Goal: Task Accomplishment & Management: Use online tool/utility

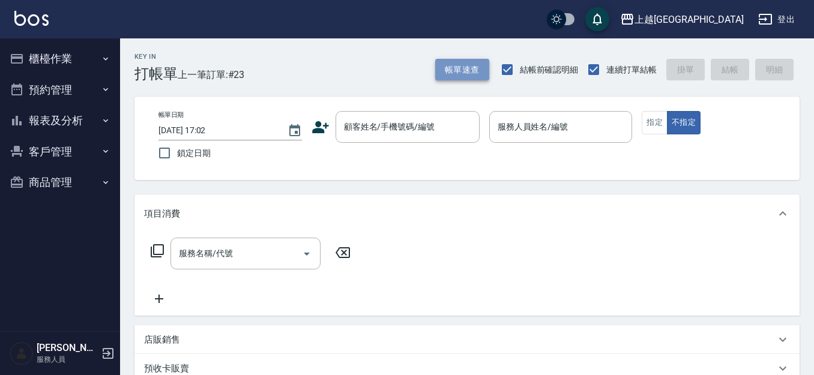
click at [468, 61] on button "帳單速查" at bounding box center [462, 70] width 54 height 22
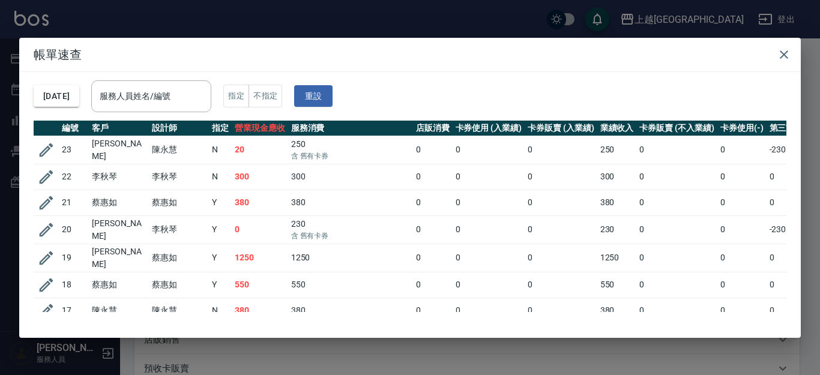
drag, startPoint x: 787, startPoint y: 50, endPoint x: 363, endPoint y: 69, distance: 424.4
click at [784, 50] on icon "button" at bounding box center [784, 54] width 14 height 14
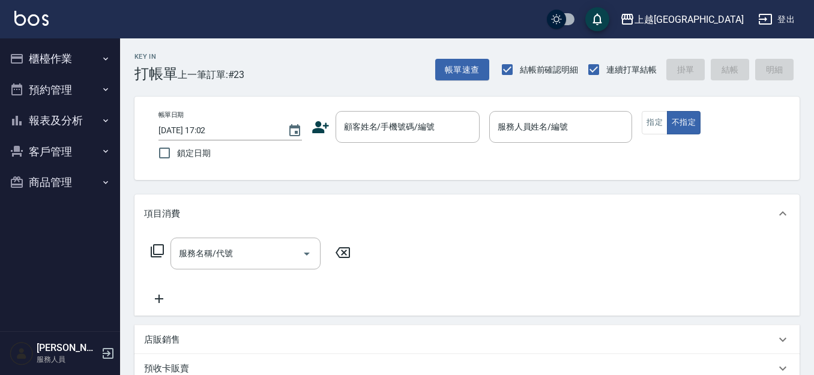
drag, startPoint x: 403, startPoint y: 133, endPoint x: 330, endPoint y: 115, distance: 75.5
click at [401, 133] on input "顧客姓名/手機號碼/編號" at bounding box center [398, 127] width 115 height 21
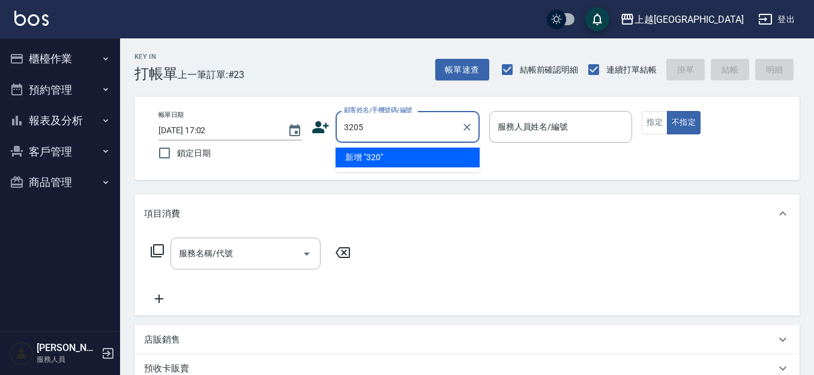
type input "3205"
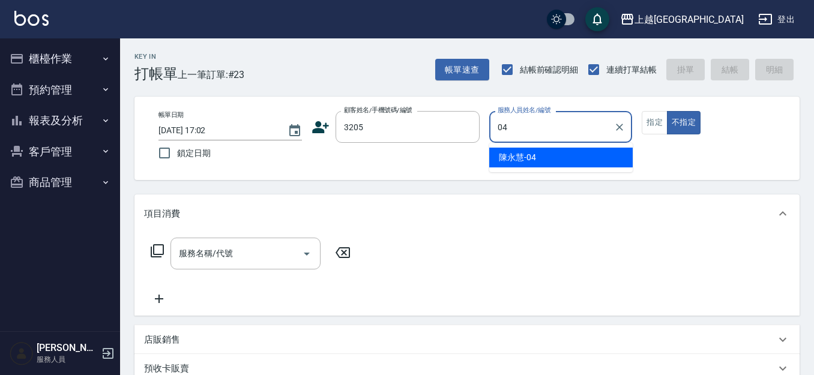
type input "[PERSON_NAME]-04"
type button "false"
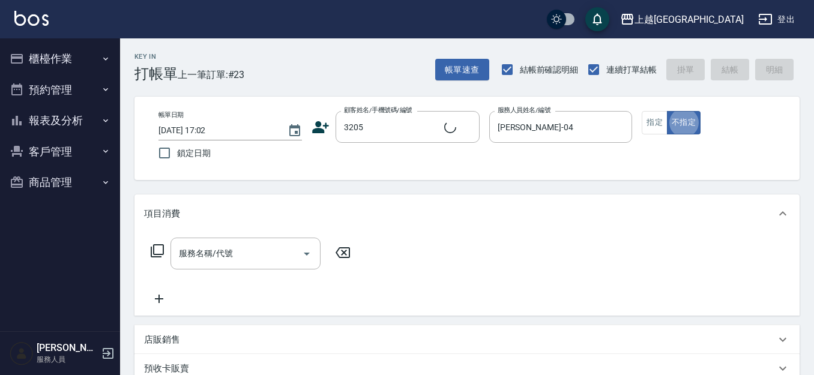
type input "[PERSON_NAME]/0928821329/3205"
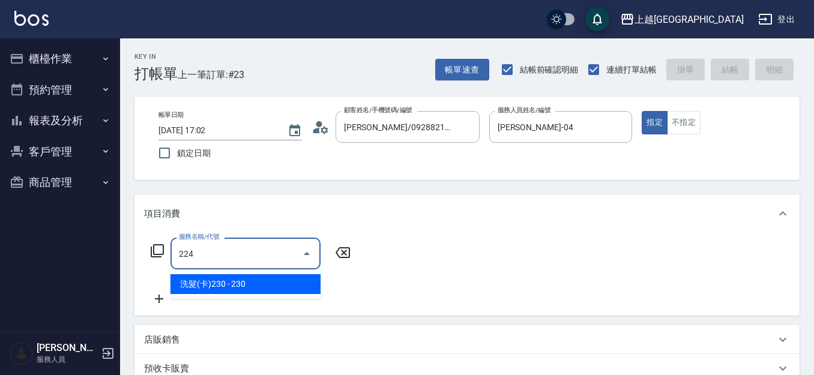
type input "洗髮(卡)230(224)"
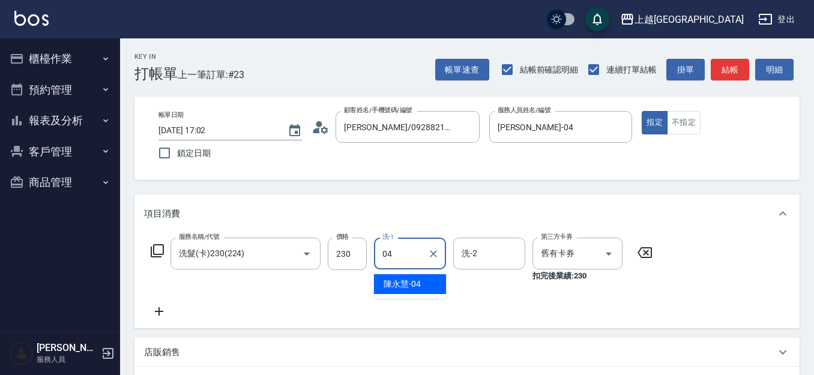
type input "[PERSON_NAME]-04"
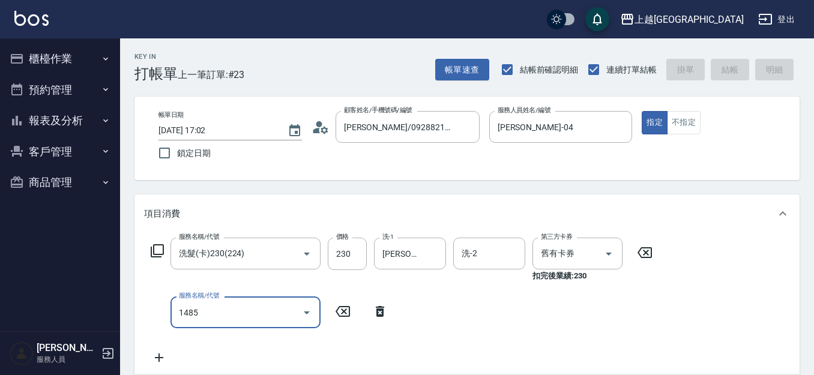
type input "1485"
type input "[DATE] 18:34"
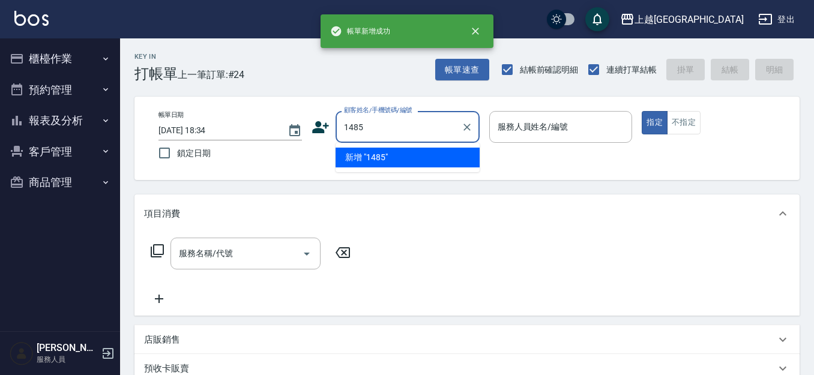
type input "1485"
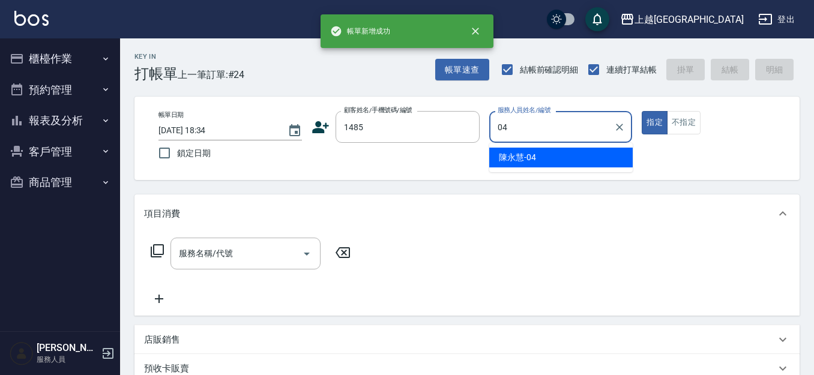
type input "[PERSON_NAME]-04"
type button "true"
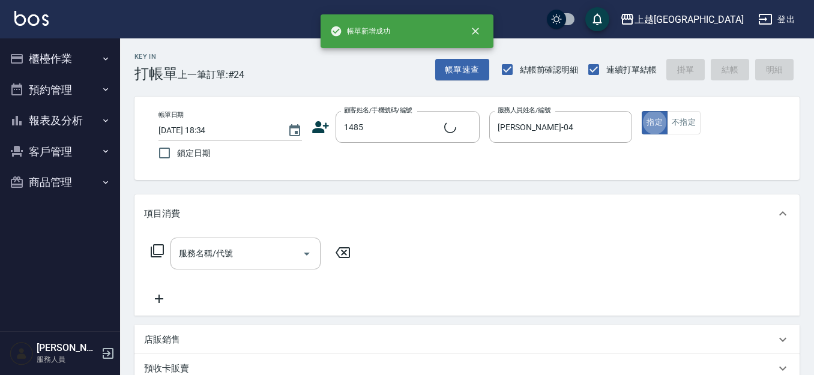
type input "[PERSON_NAME]/0979103171/1485"
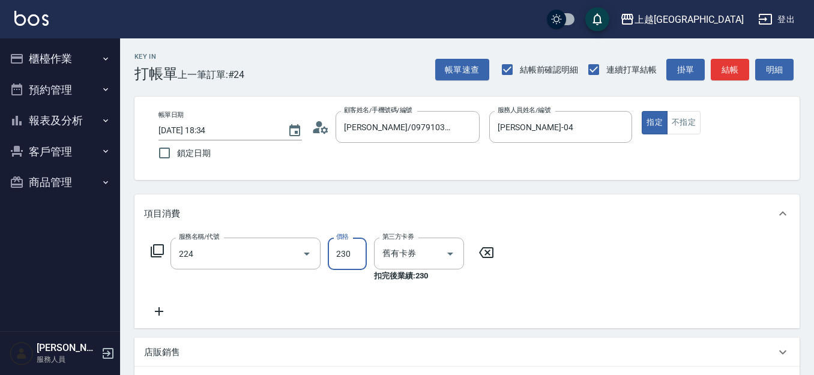
type input "洗髮(卡)230(224)"
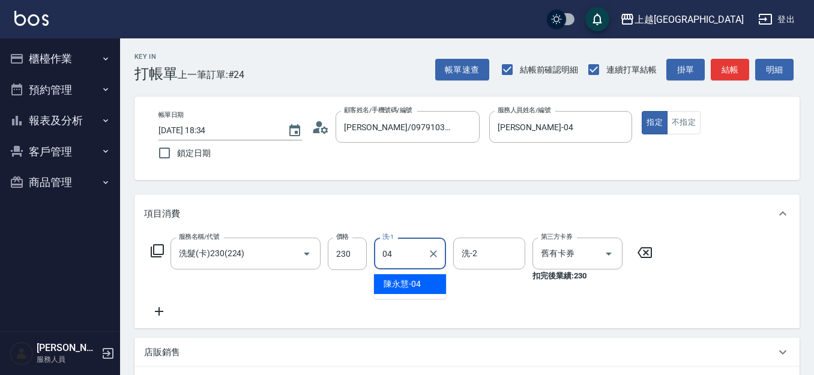
type input "[PERSON_NAME]-04"
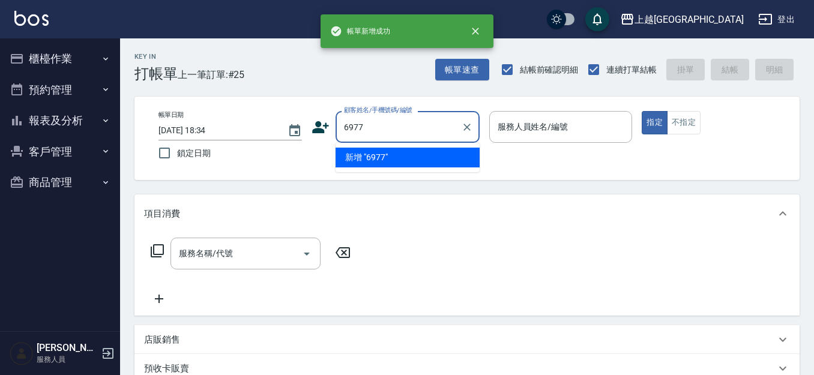
type input "6977"
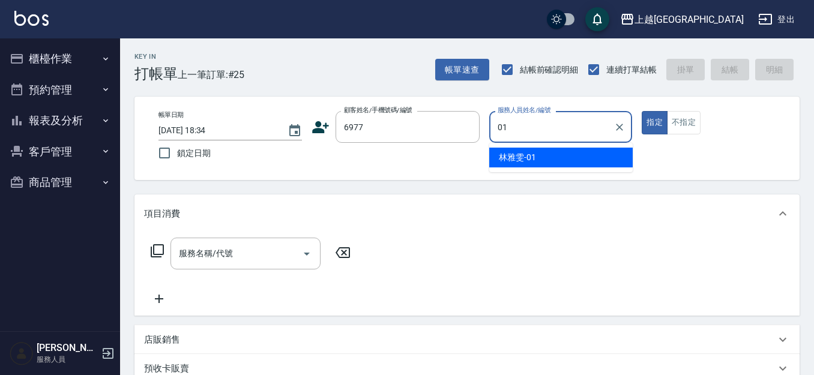
type input "[PERSON_NAME]-01"
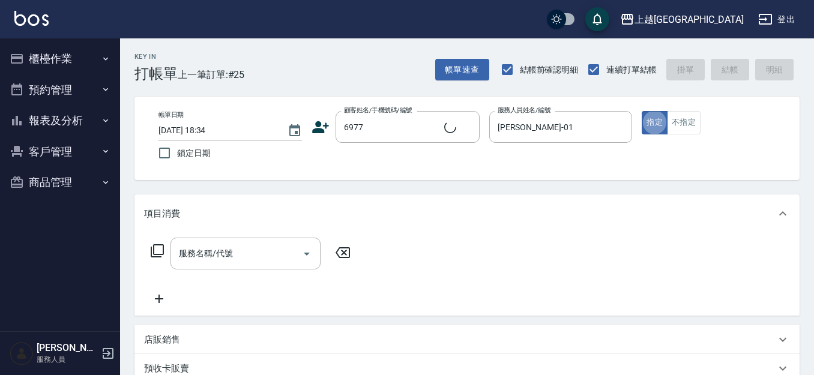
type input "[PERSON_NAME]/0987349429/6977"
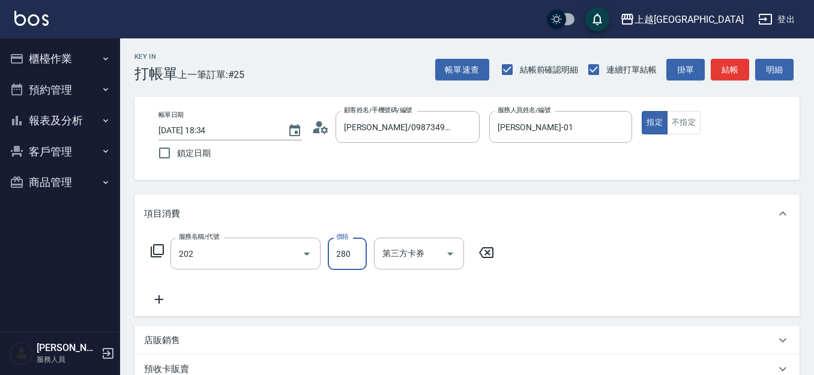
type input "洗髮[280](202)"
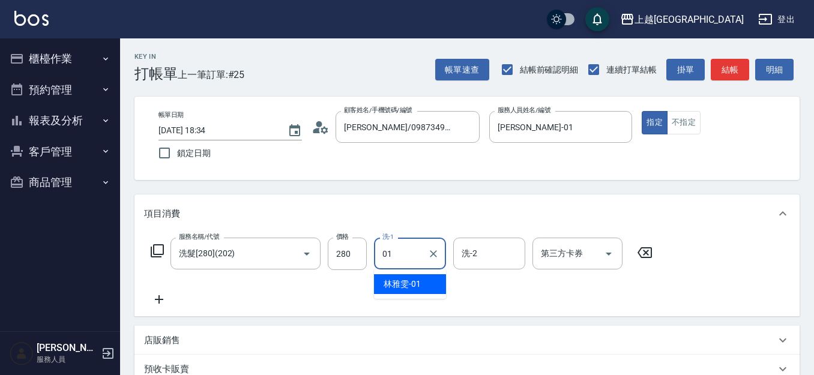
type input "[PERSON_NAME]-01"
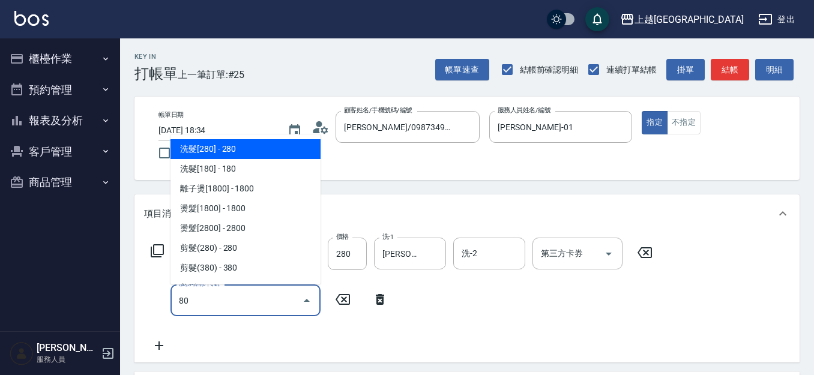
type input "803"
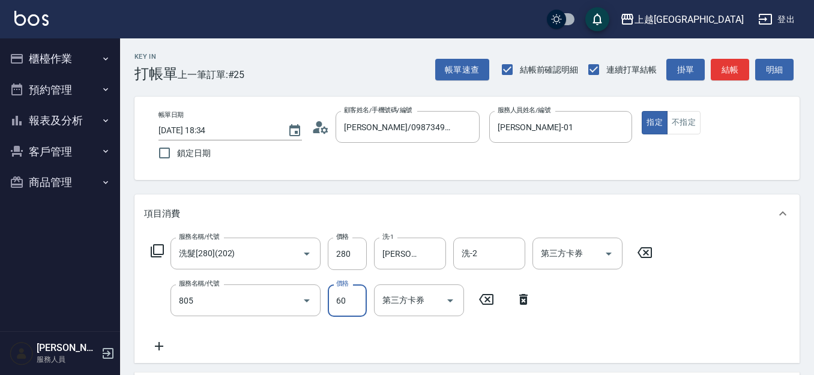
type input "勞水(805)"
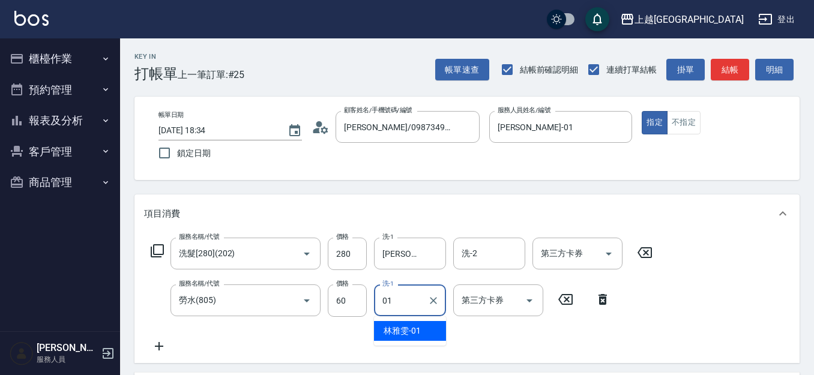
type input "[PERSON_NAME]-01"
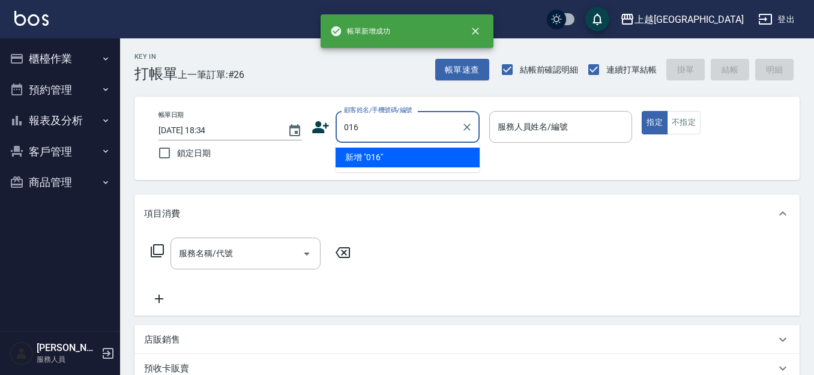
type input "016"
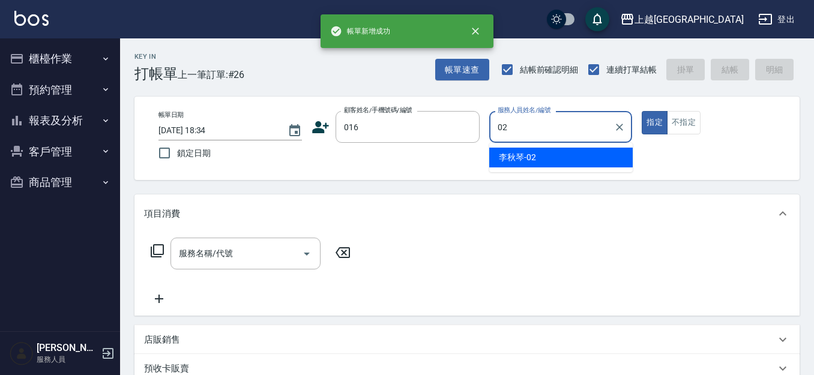
type input "[PERSON_NAME]-02"
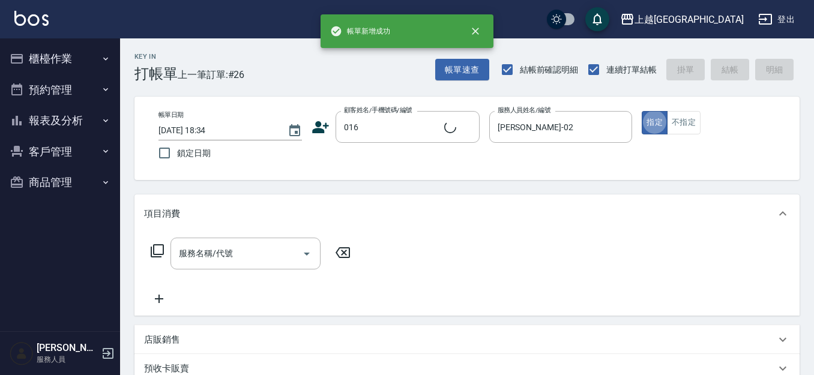
type input "[PERSON_NAME]/0919595188/016"
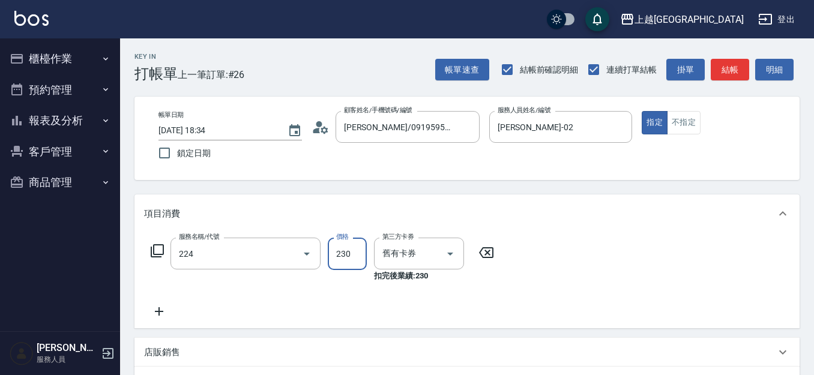
type input "洗髮(卡)230(224)"
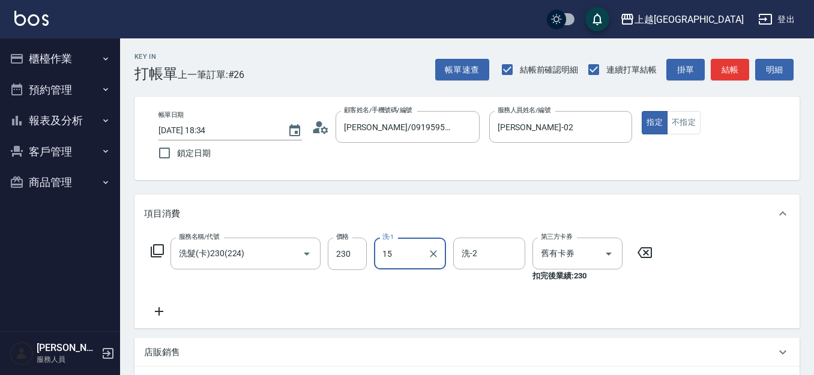
type input "[PERSON_NAME]-15"
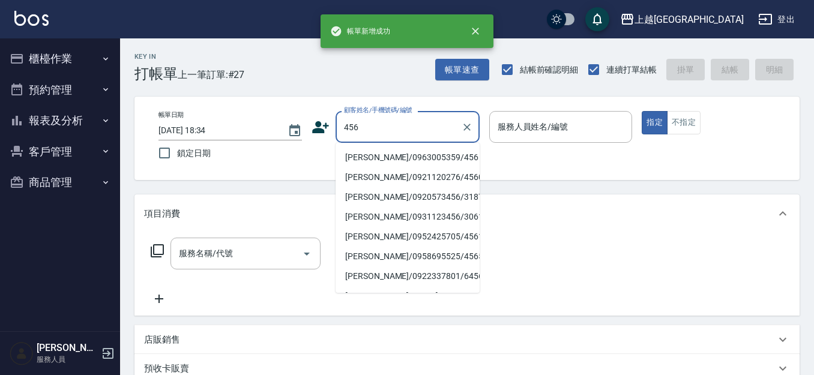
type input "[PERSON_NAME]/0963005359/456"
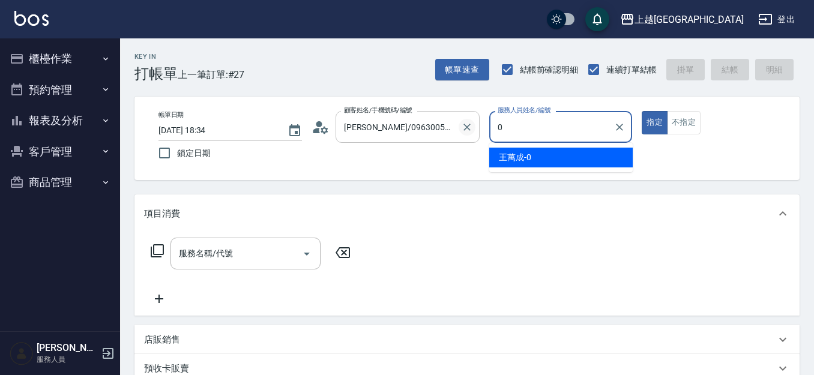
click at [465, 121] on icon "Clear" at bounding box center [467, 127] width 12 height 12
type input "0"
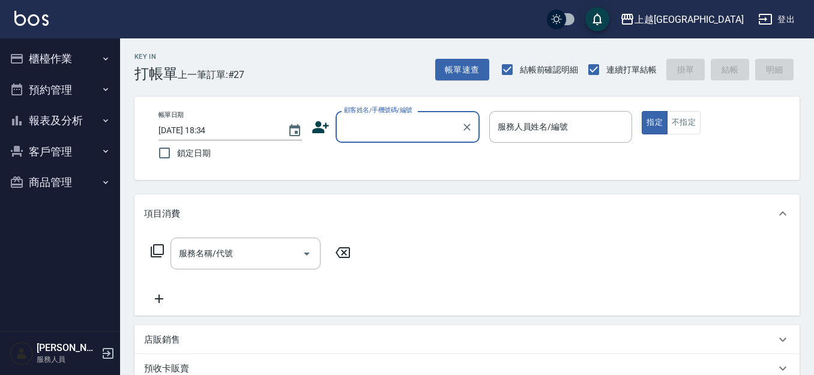
click at [375, 128] on input "顧客姓名/手機號碼/編號" at bounding box center [398, 127] width 115 height 21
type input "456"
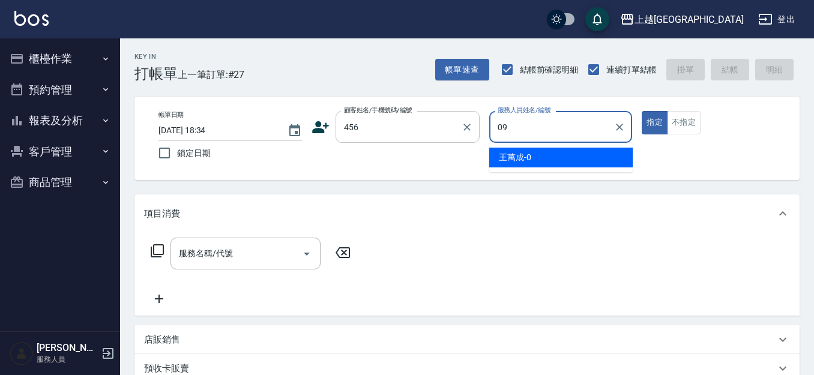
type input "09"
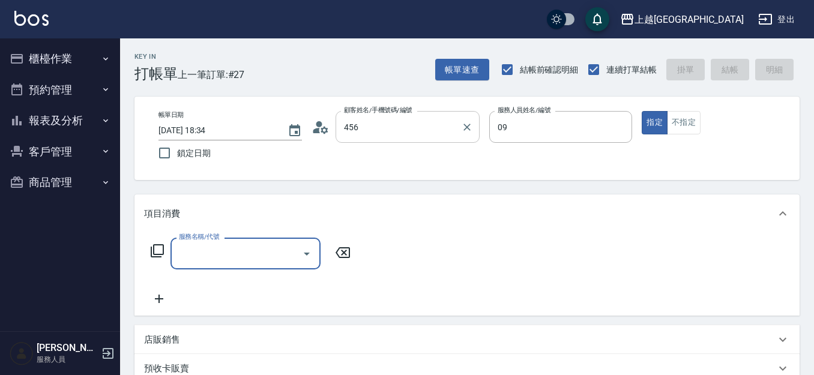
type input "[PERSON_NAME]/0963005359/456"
type input "[PERSON_NAME]-09"
type input "409"
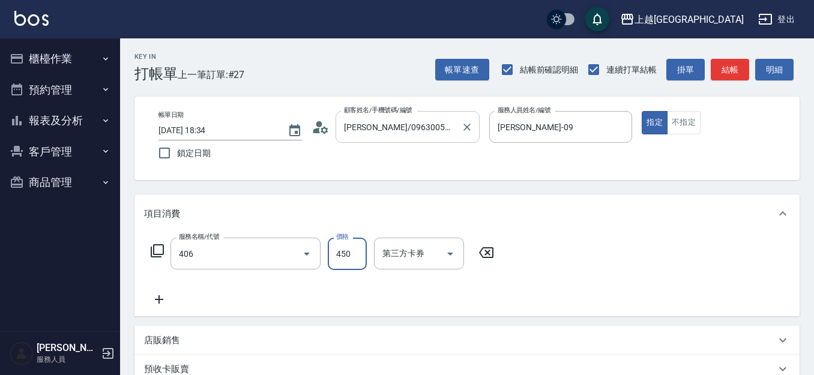
type input "剪髮(450)(406)"
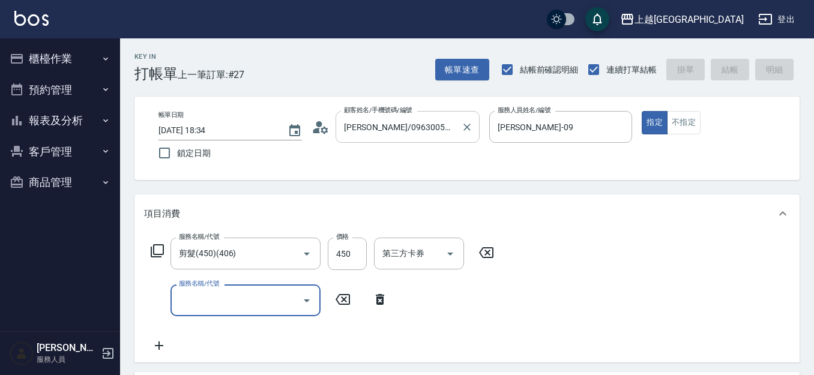
type input "[DATE] 18:35"
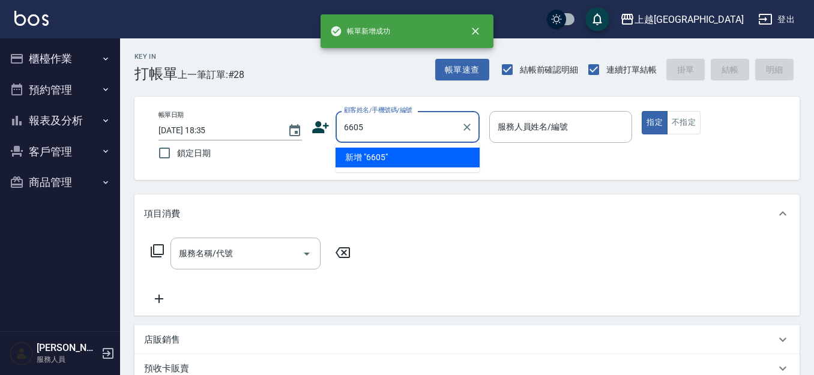
type input "6605"
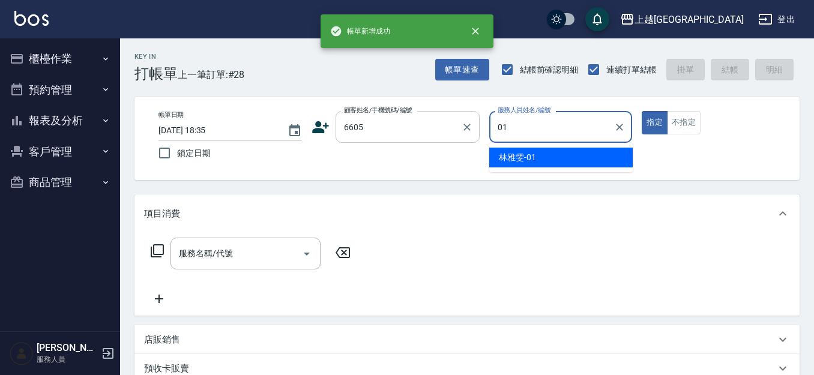
type input "[PERSON_NAME]-01"
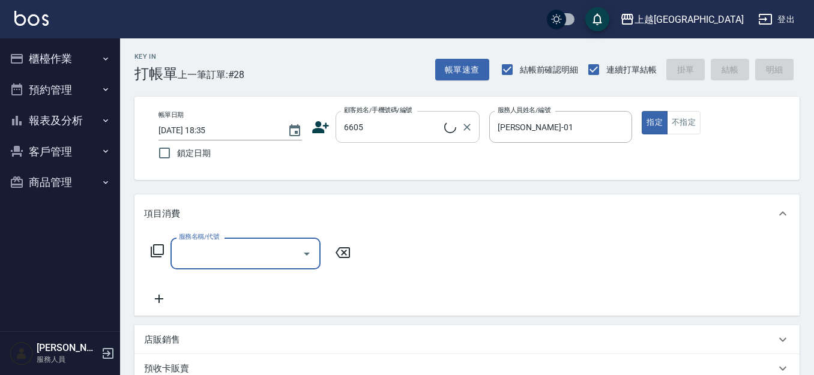
type input "林碧連/6605_林碧連/6605"
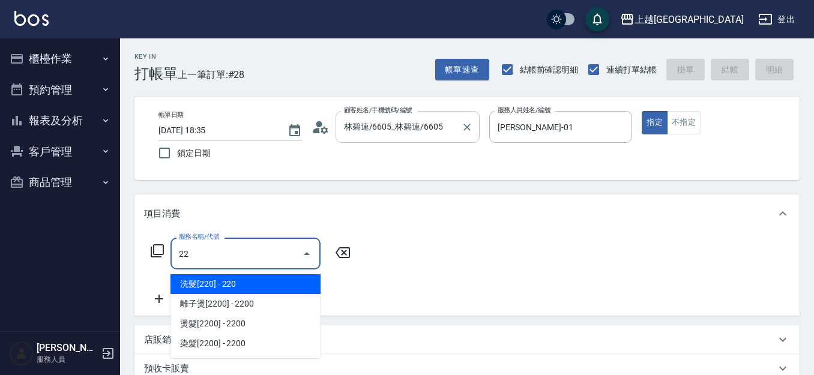
type input "2"
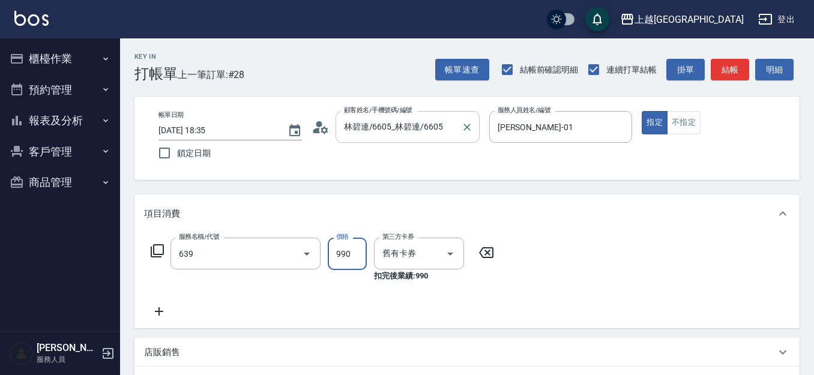
type input "(芙)蘆薈髮膜套卡(自材)(639)"
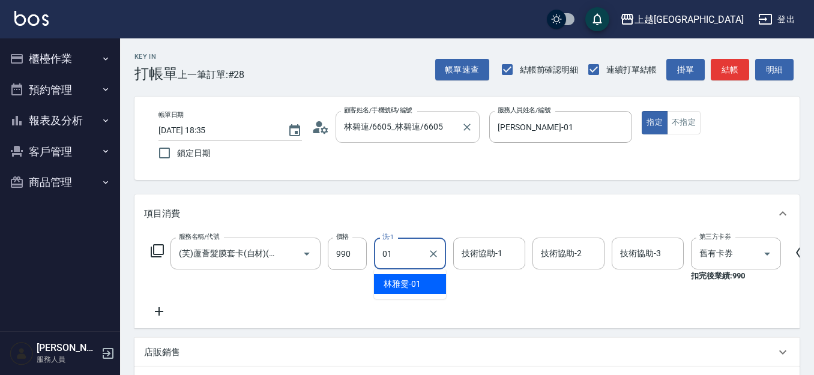
type input "[PERSON_NAME]-01"
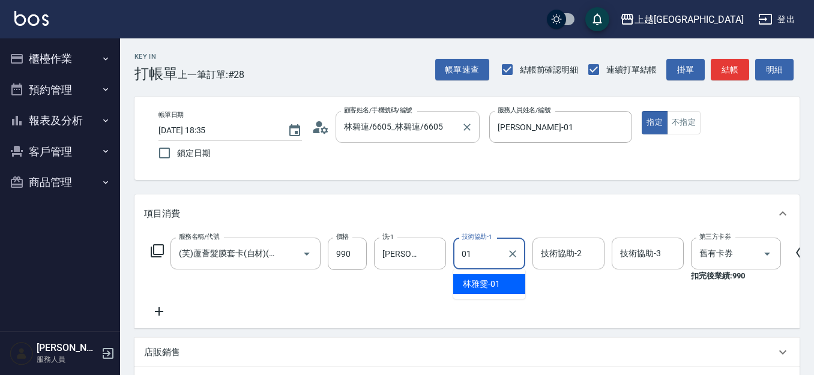
type input "[PERSON_NAME]-01"
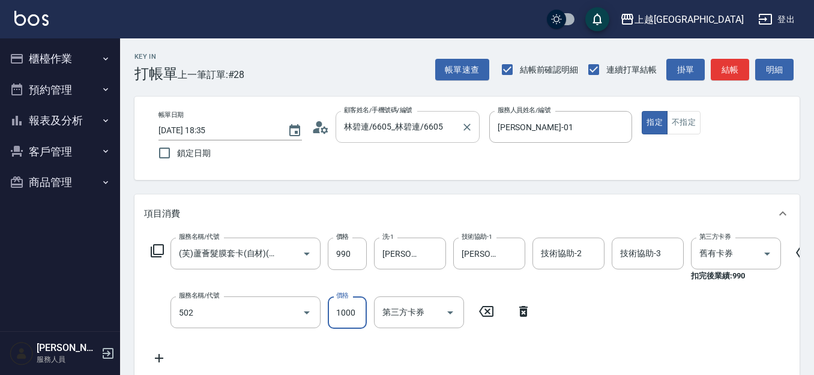
type input "染髮[1000](502)"
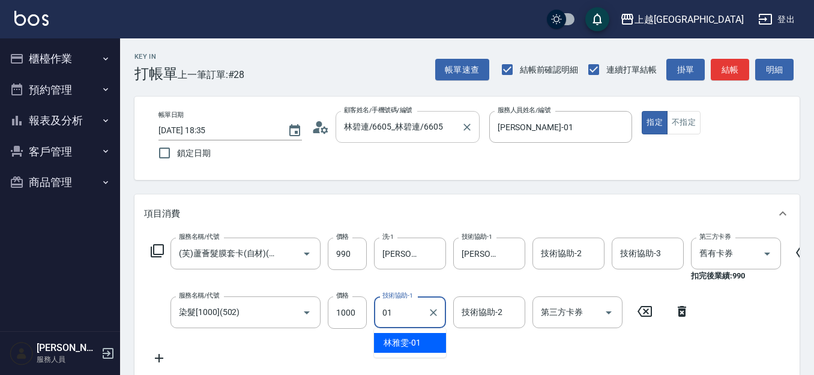
type input "[PERSON_NAME]-01"
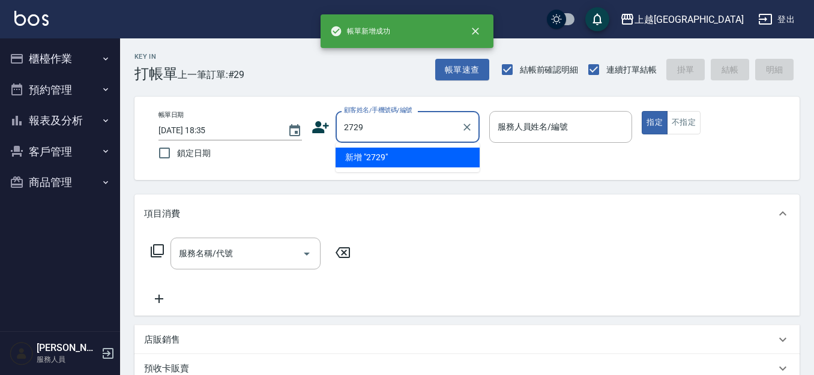
type input "2729"
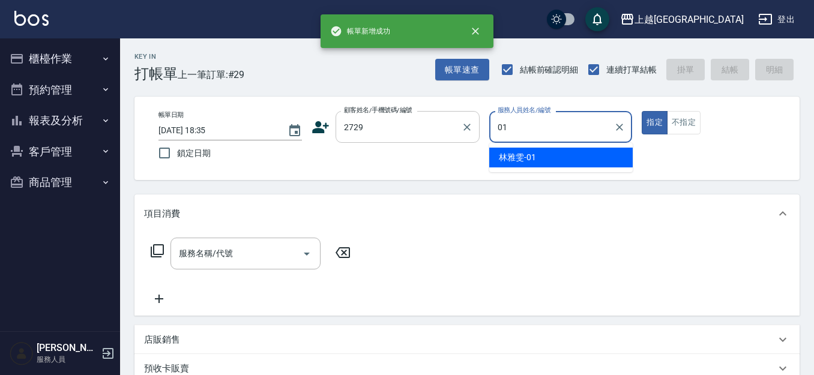
type input "[PERSON_NAME]-01"
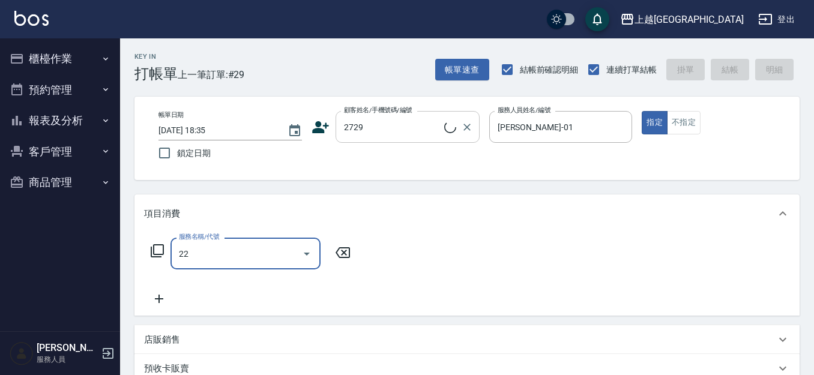
type input "224"
type input "[PERSON_NAME]/0936965247/2729"
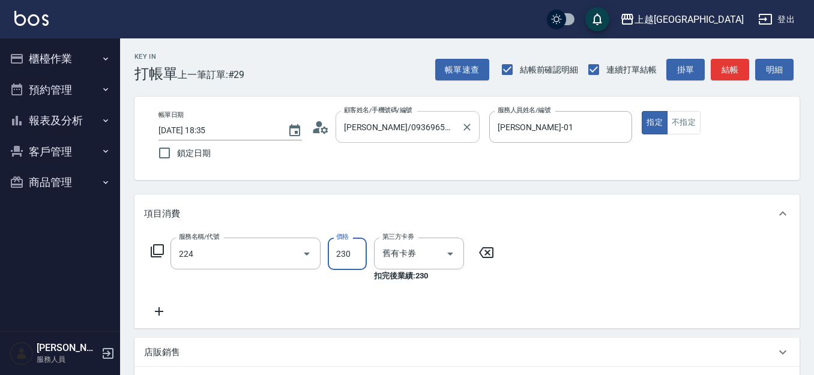
type input "洗髮(卡)230(224)"
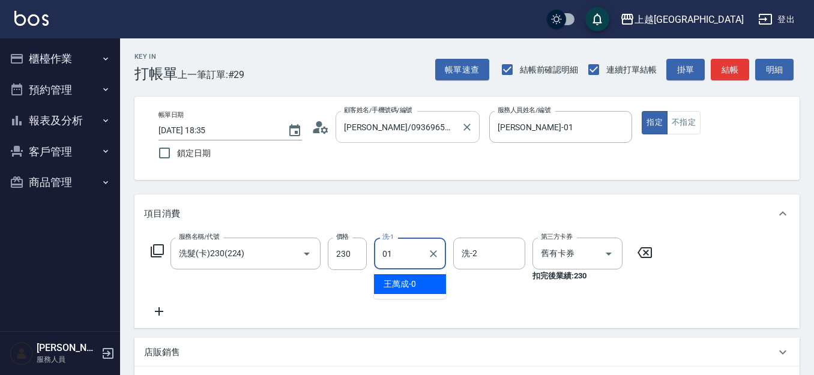
type input "[PERSON_NAME]-01"
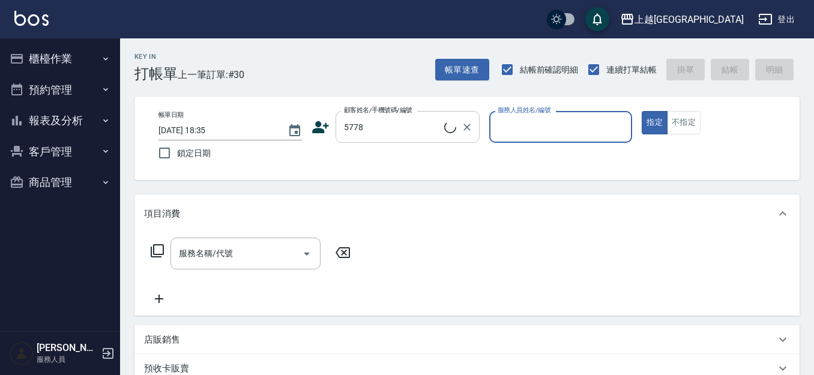
type input "[PERSON_NAME]/0981963671/5778"
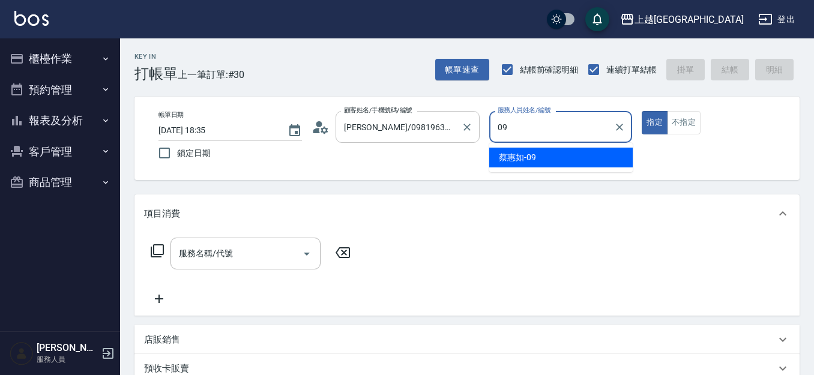
type input "[PERSON_NAME]-09"
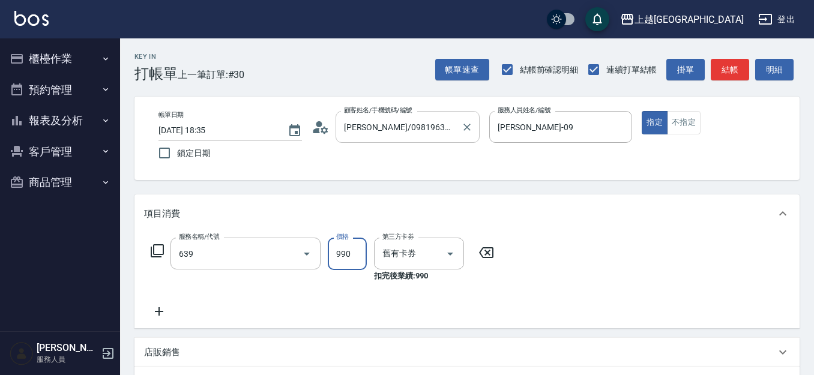
type input "(芙)蘆薈髮膜套卡(自材)(639)"
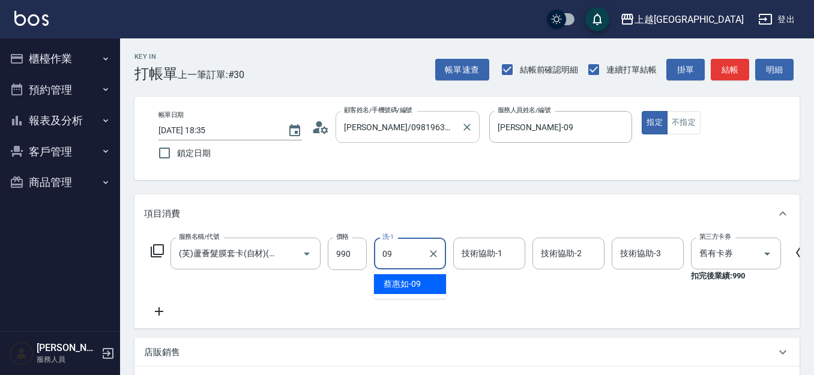
type input "[PERSON_NAME]-09"
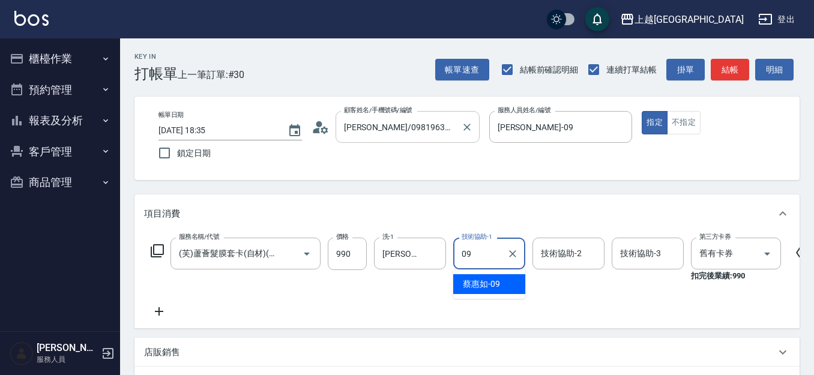
type input "[PERSON_NAME]-09"
